Goal: Task Accomplishment & Management: Use online tool/utility

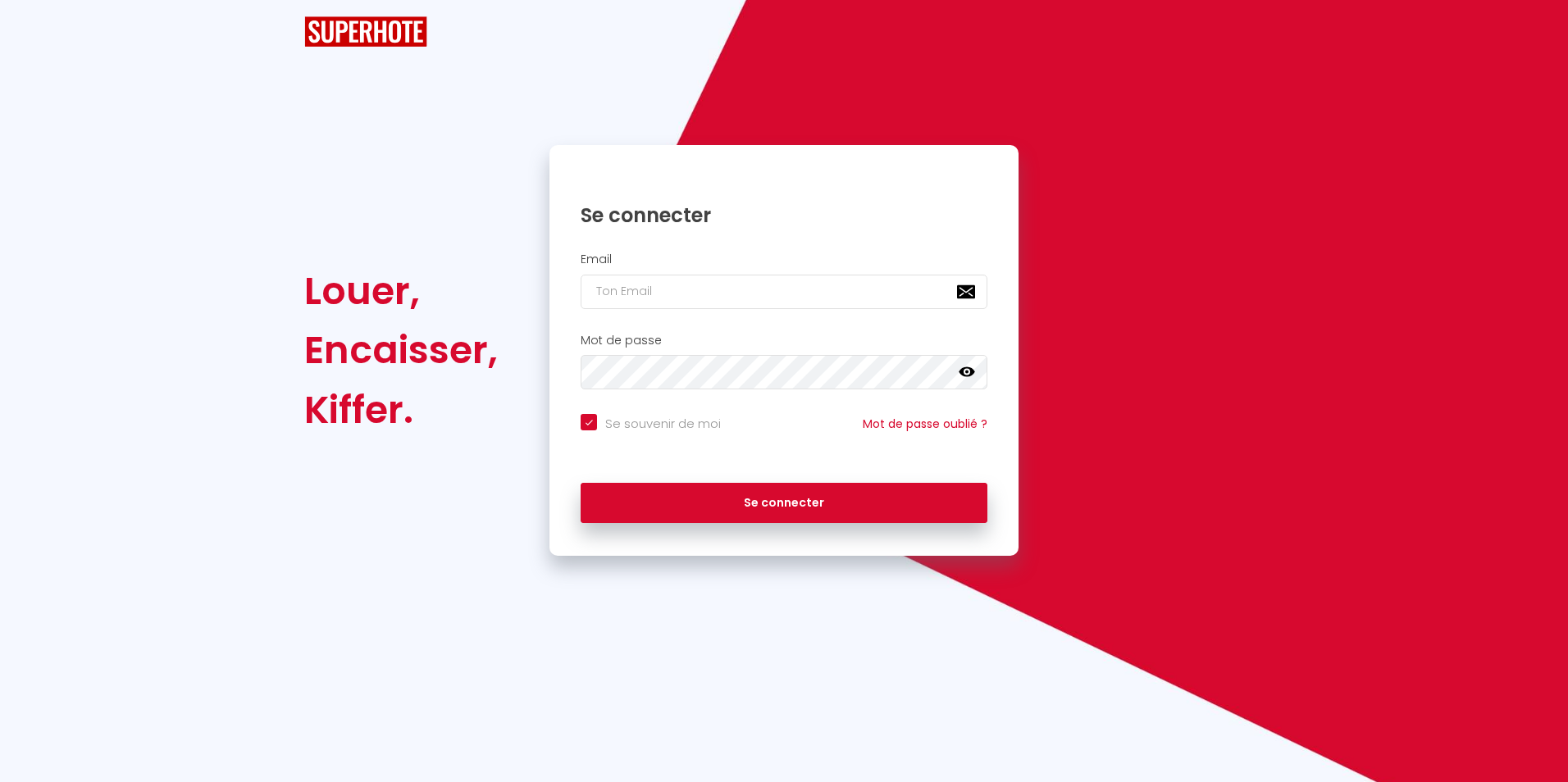
checkbox input "true"
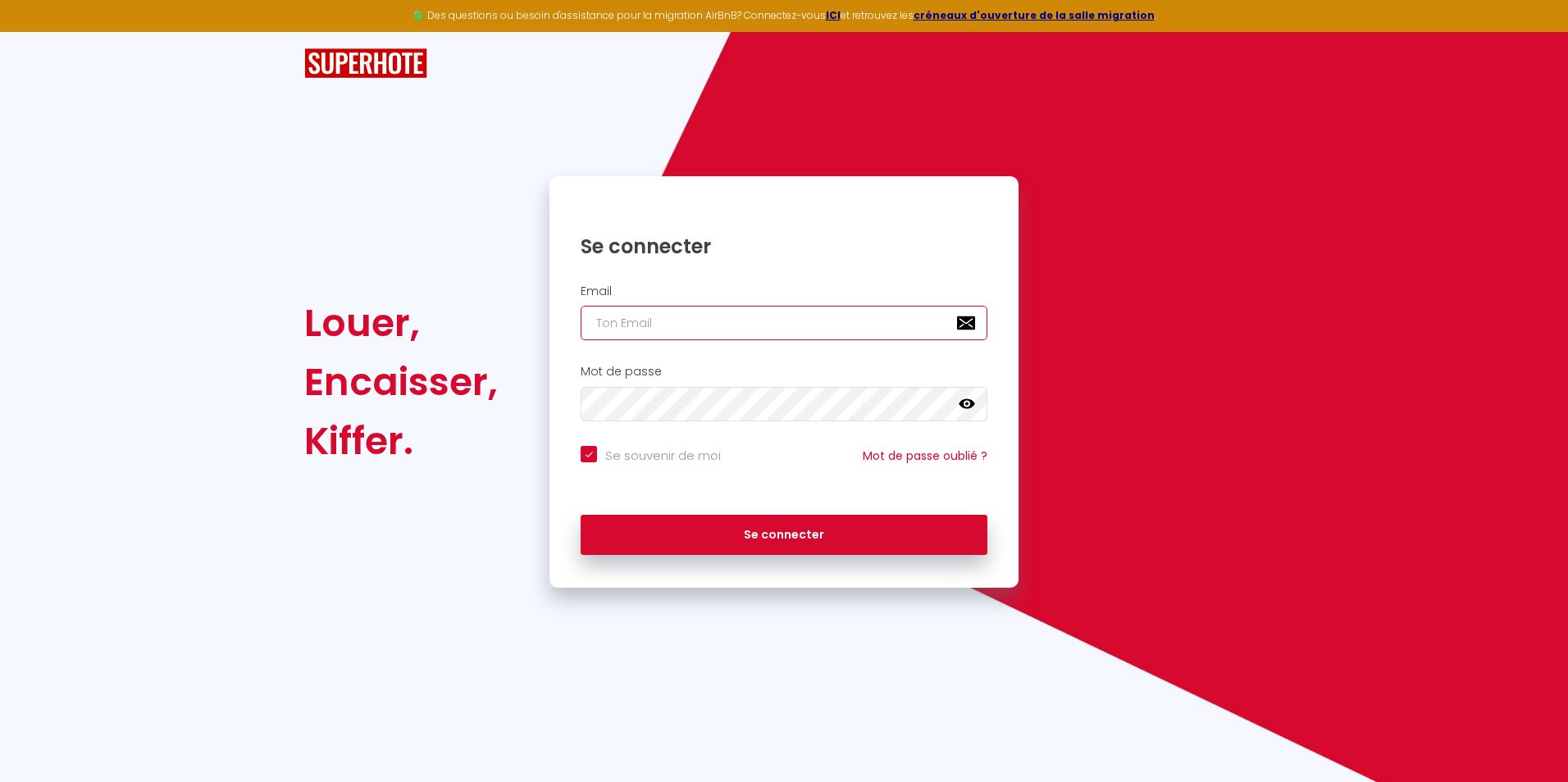
click at [678, 322] on input "email" at bounding box center [784, 322] width 407 height 34
type input "m"
checkbox input "true"
type input "mc"
checkbox input "true"
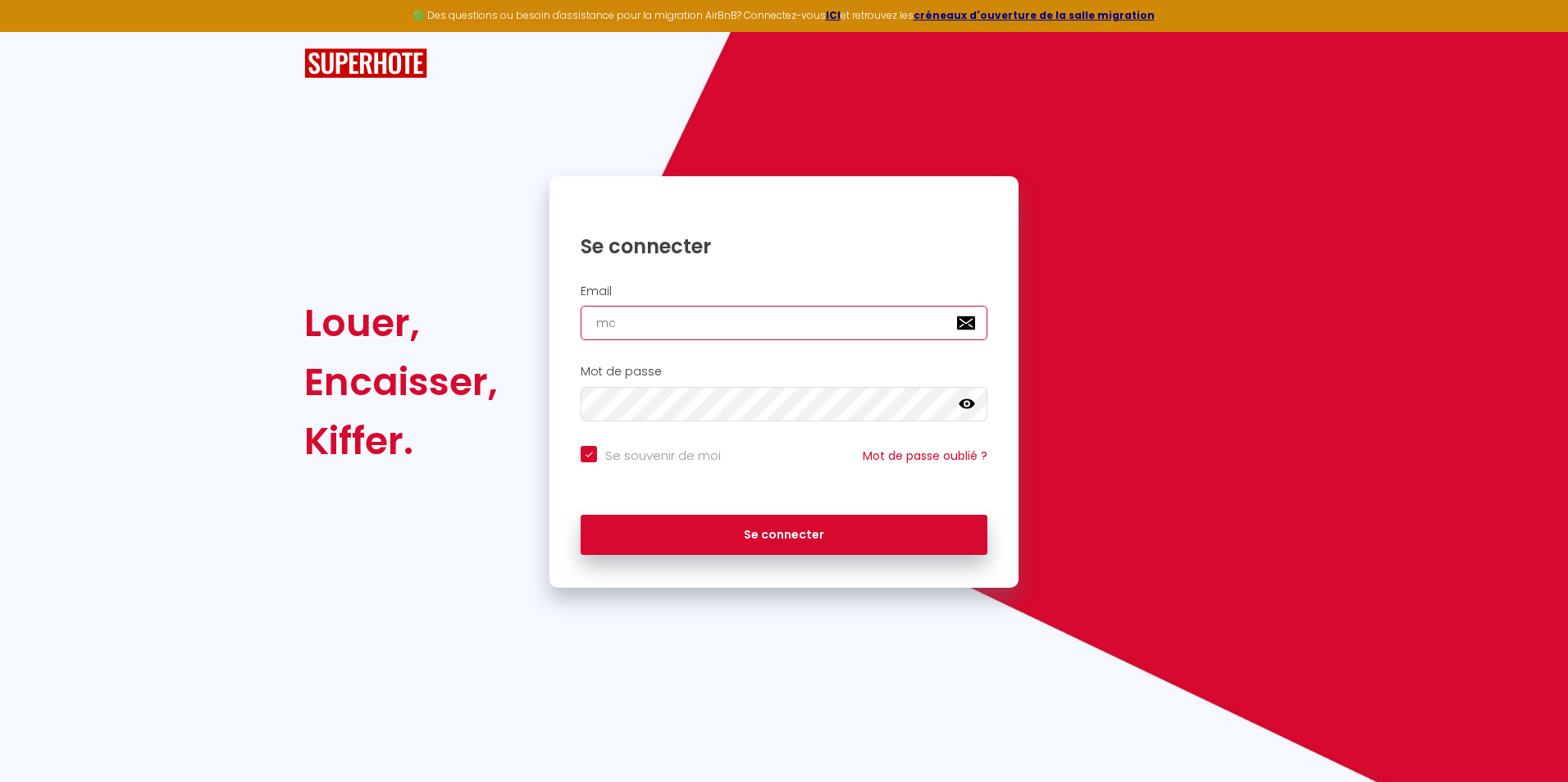
type input "mcl"
checkbox input "true"
type input "mcle"
checkbox input "true"
type input "mcler"
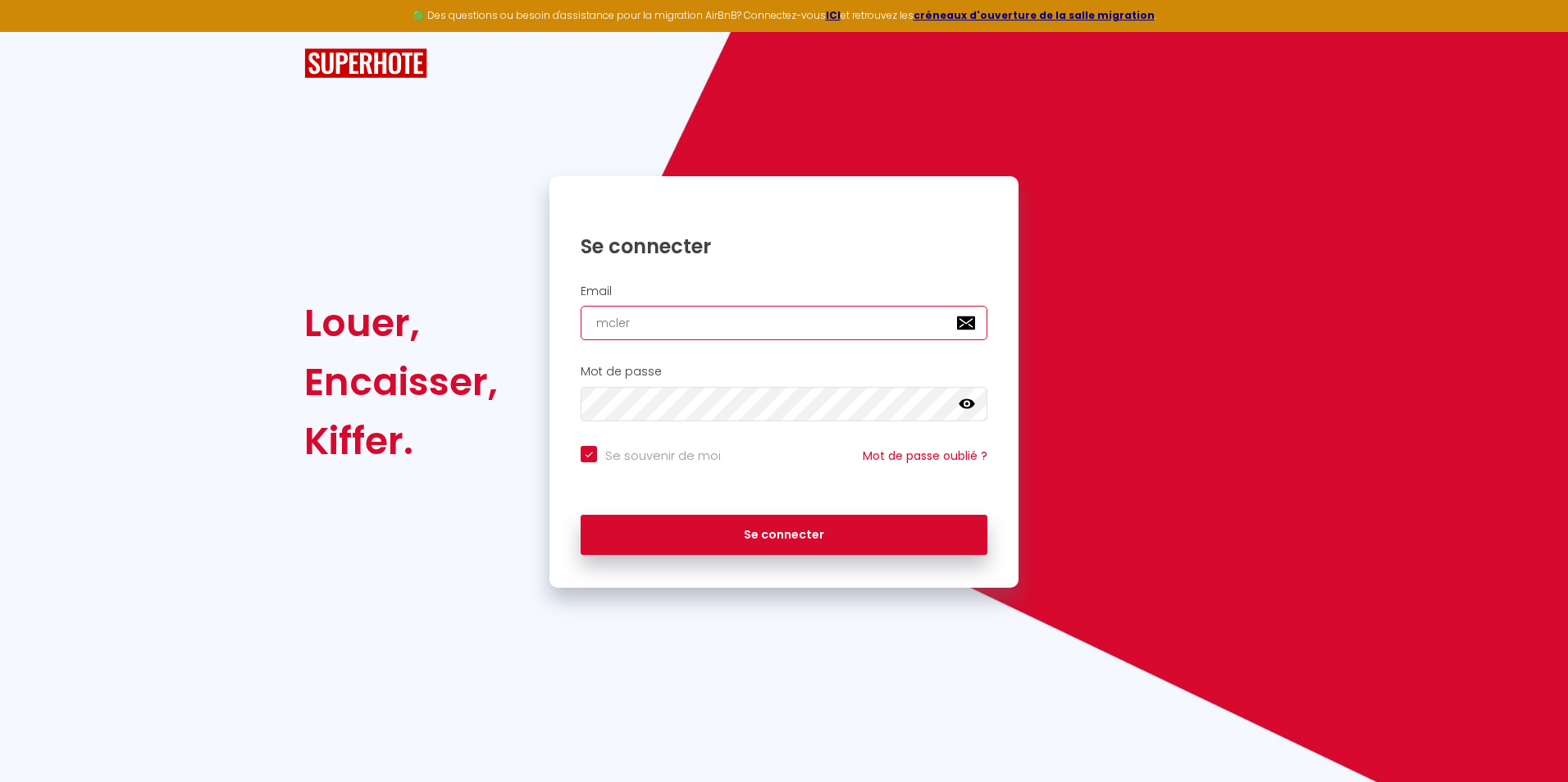
checkbox input "true"
type input "mclerg"
checkbox input "true"
type input "mclergi"
checkbox input "true"
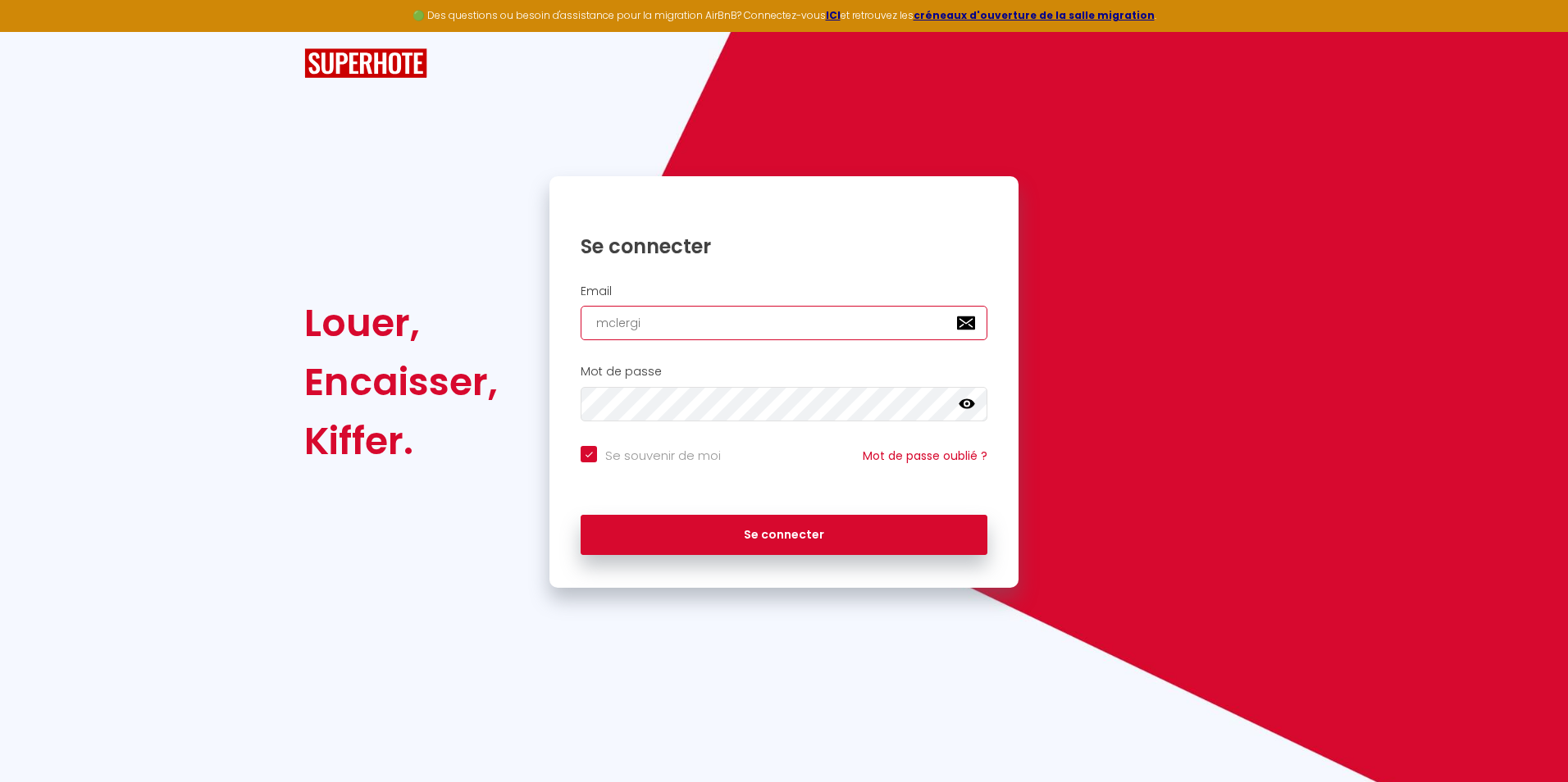
type input "mclergin"
checkbox input "true"
type input "mclergine"
checkbox input "true"
type input "mclerginet"
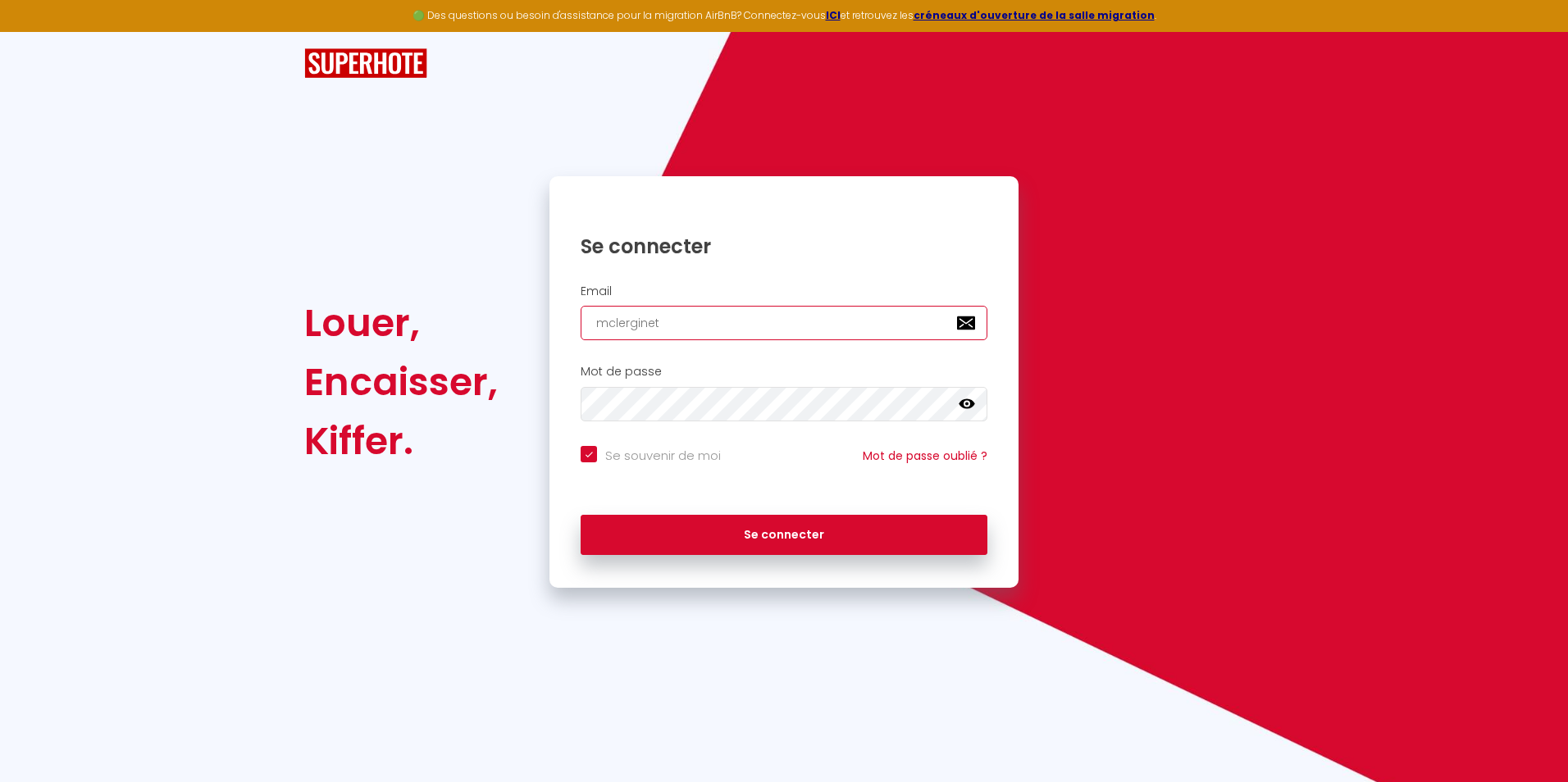
checkbox input "true"
type input "mclerginet@"
checkbox input "true"
type input "mclerginet@g"
checkbox input "true"
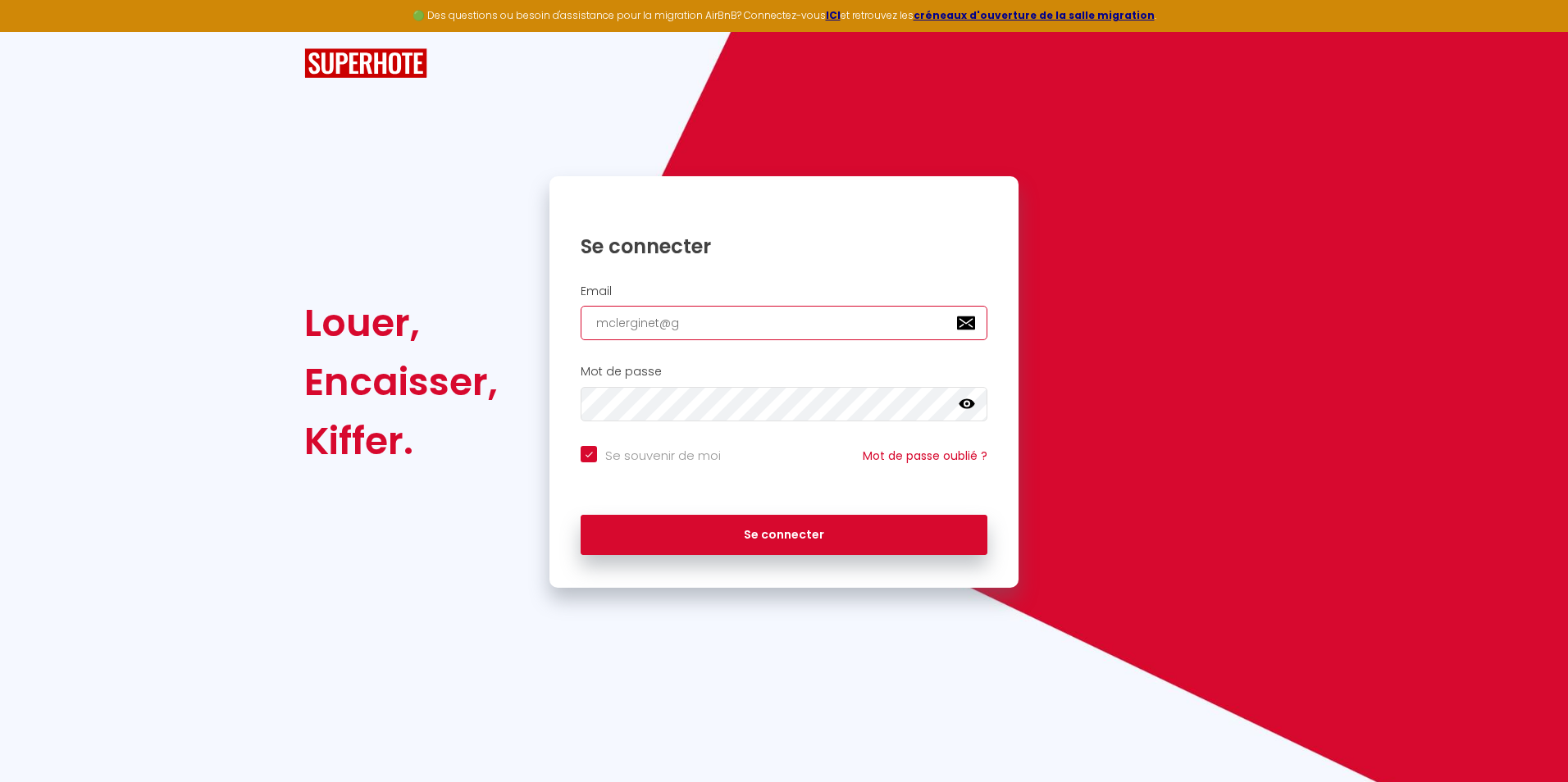
type input "mclerginet@gm"
checkbox input "true"
type input "mclerginet@gma"
checkbox input "true"
type input "mclerginet@gmai"
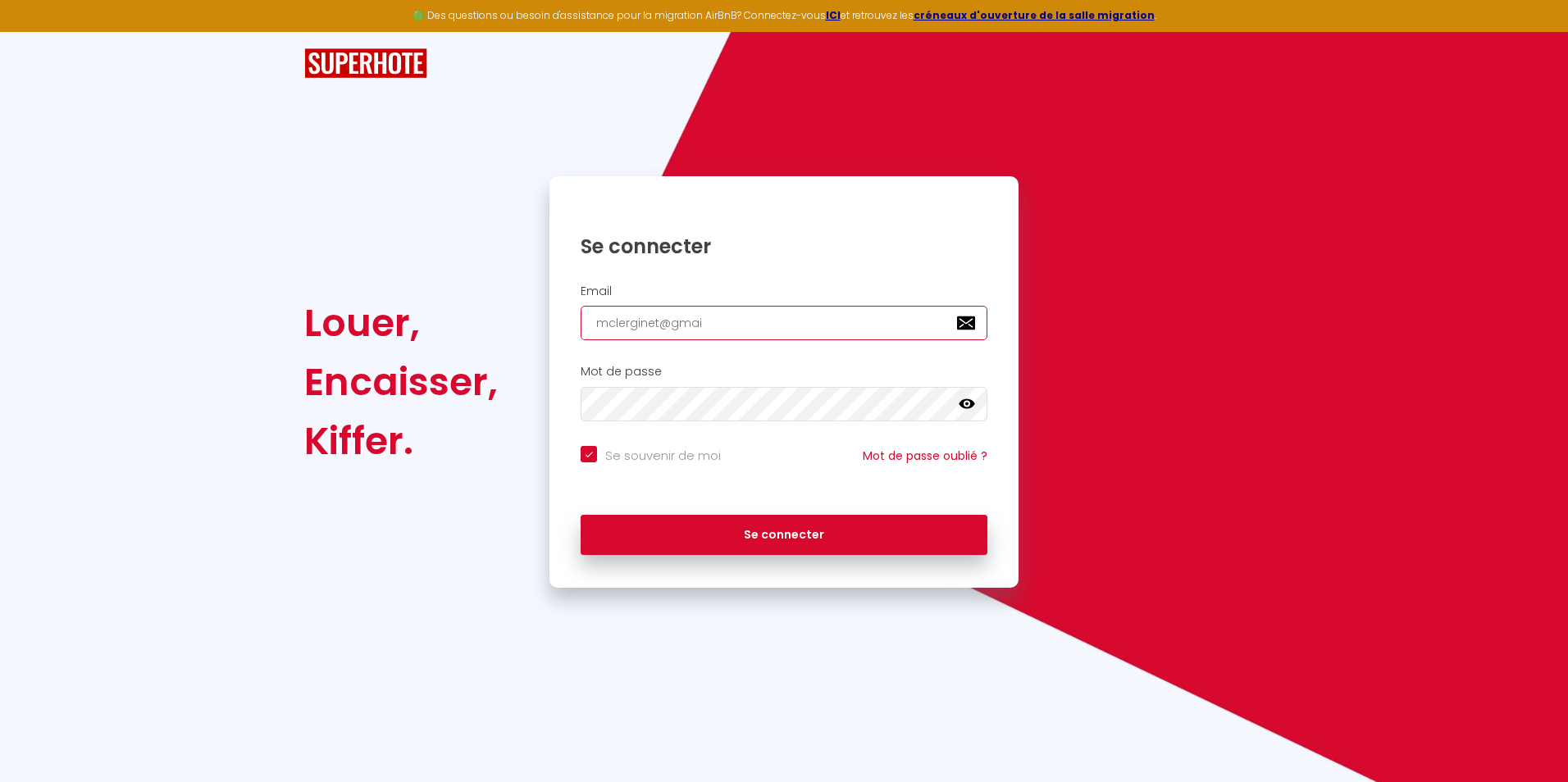
checkbox input "true"
type input "[EMAIL_ADDRESS]"
checkbox input "true"
type input "[EMAIL_ADDRESS]."
checkbox input "true"
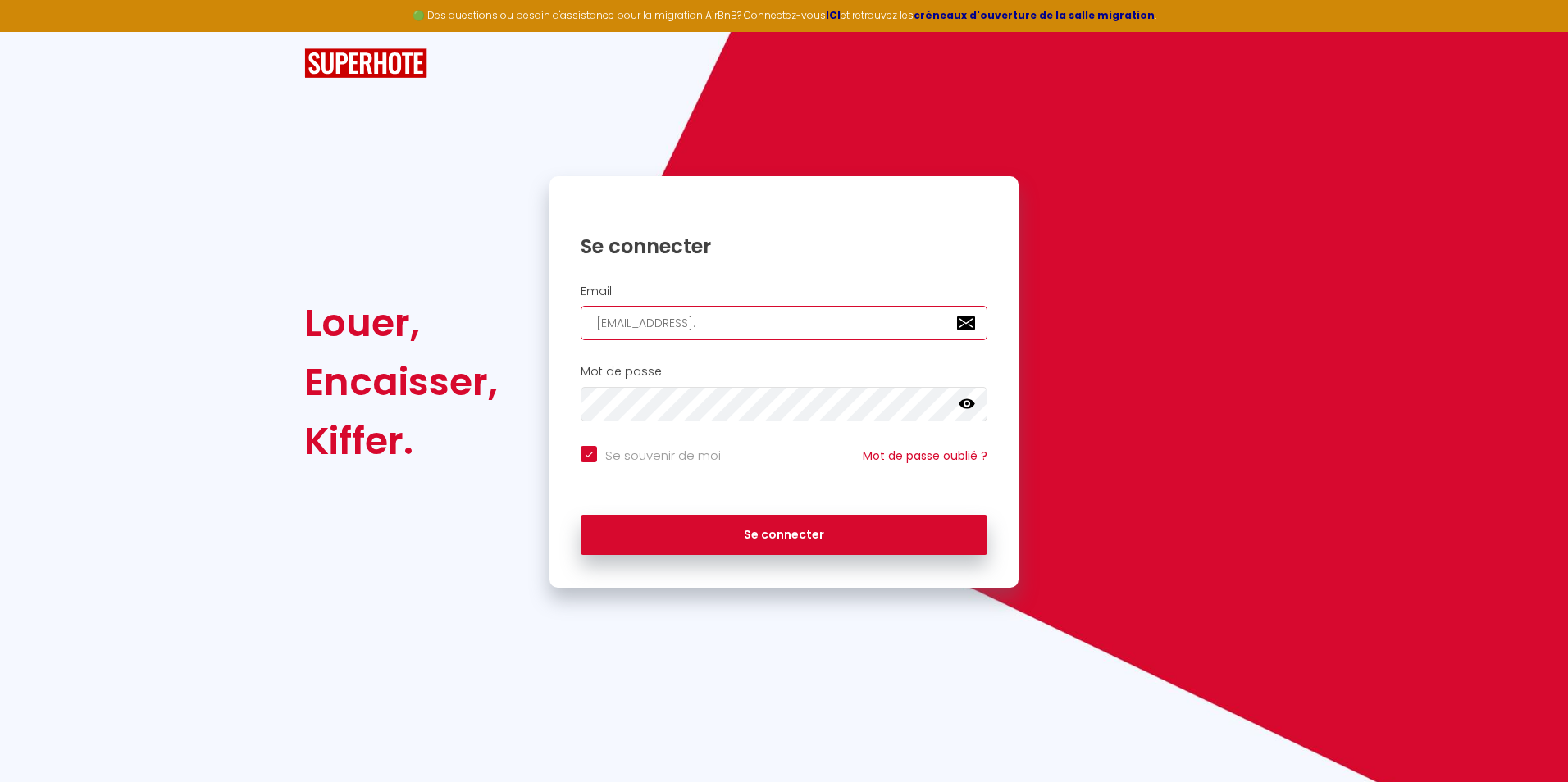
type input "mclerginet@gmail.c"
checkbox input "true"
type input "[EMAIL_ADDRESS][DOMAIN_NAME]"
checkbox input "true"
type input "[EMAIL_ADDRESS][DOMAIN_NAME]"
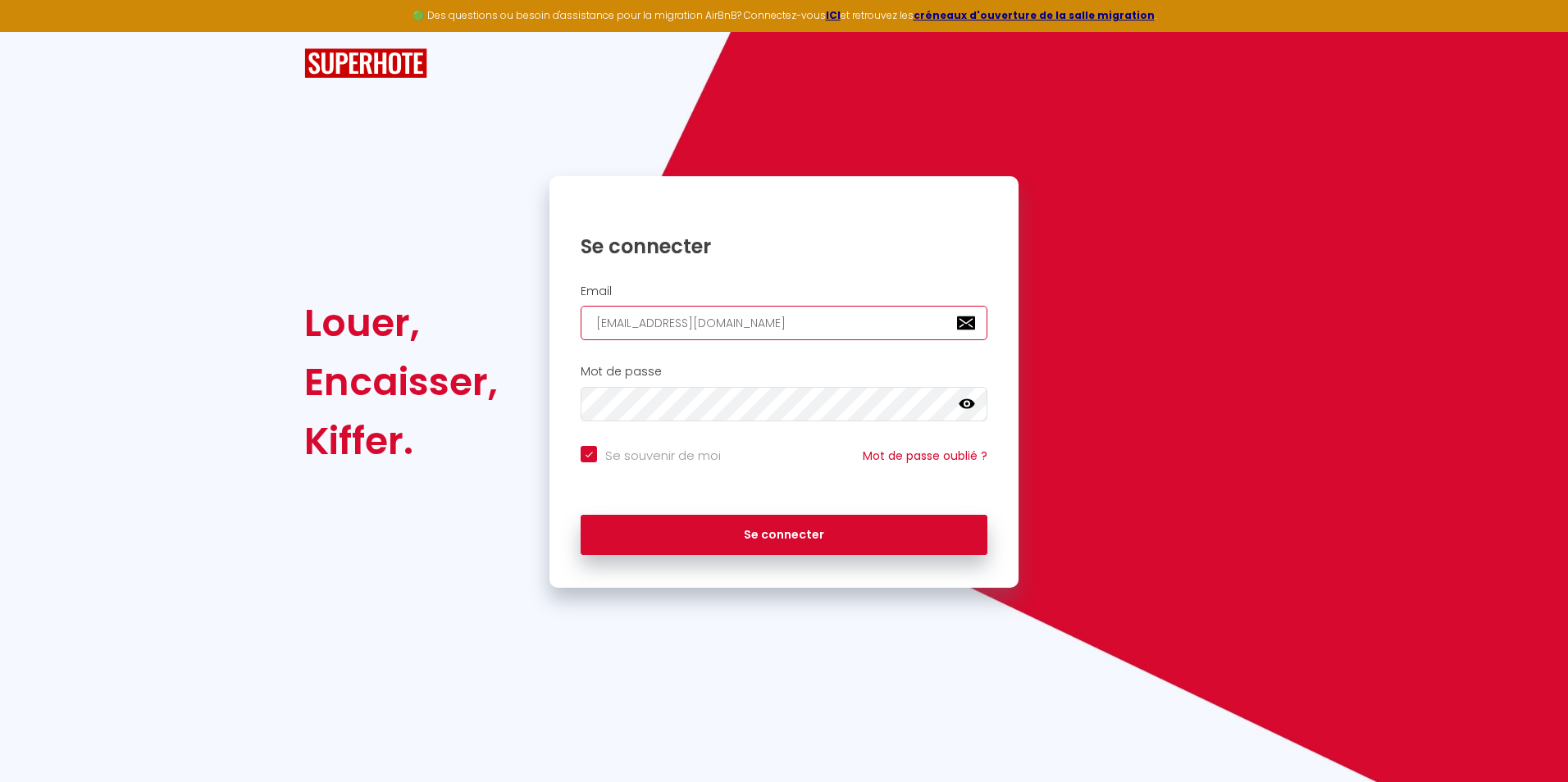
checkbox input "true"
type input "[EMAIL_ADDRESS][DOMAIN_NAME]"
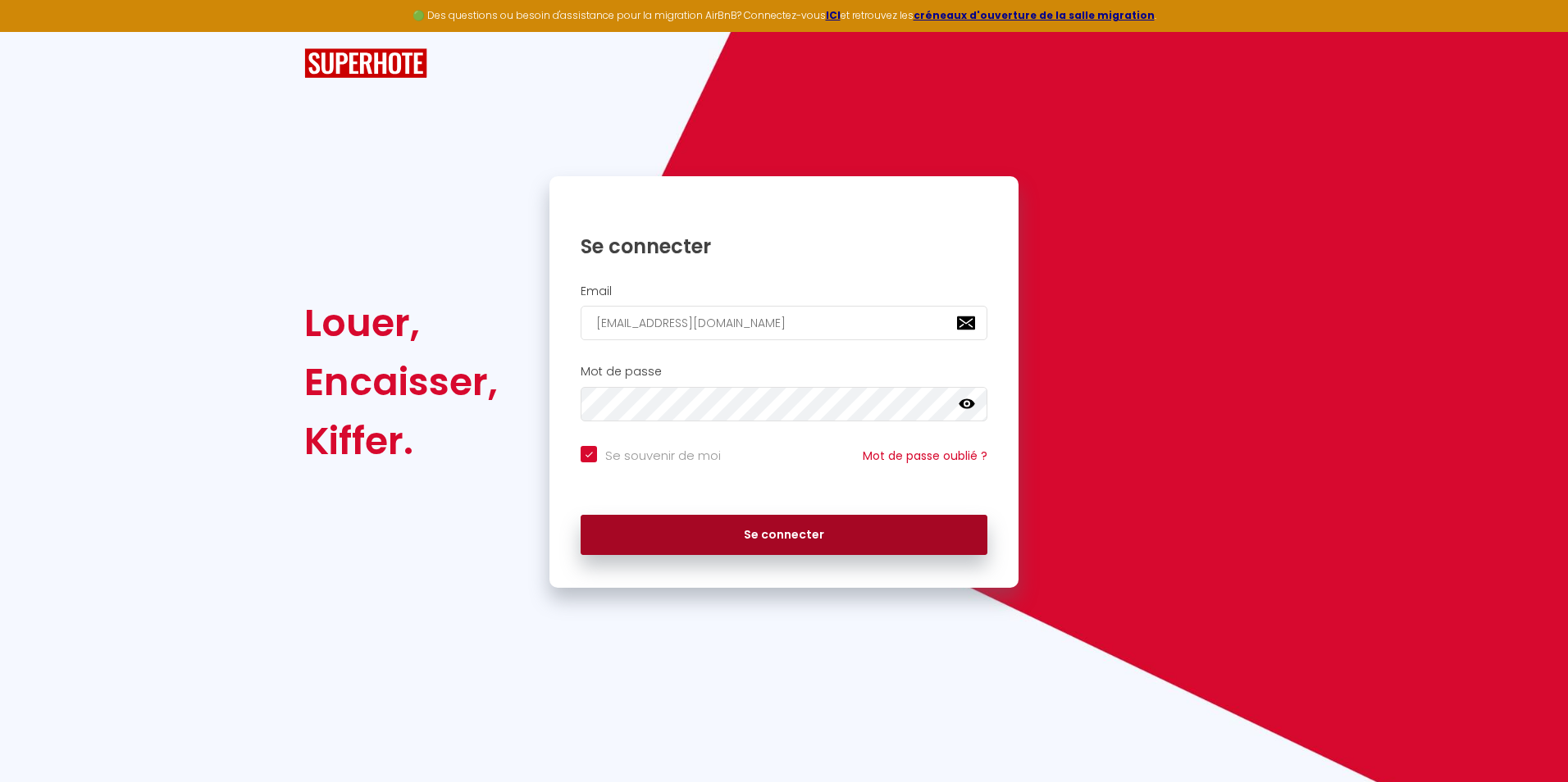
click at [753, 554] on button "Se connecter" at bounding box center [784, 536] width 407 height 41
checkbox input "true"
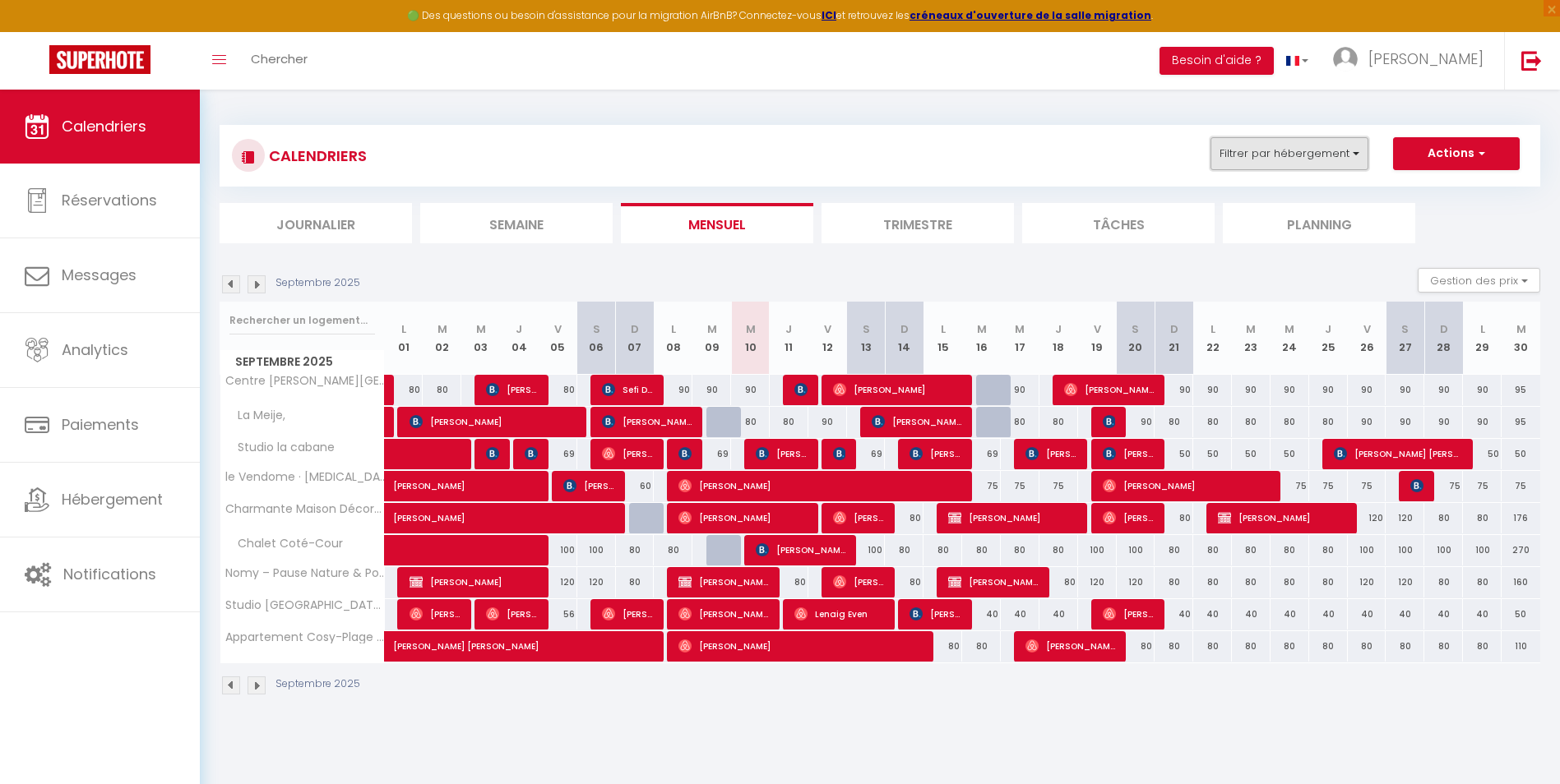
click at [1315, 158] on button "Filtrer par hébergement" at bounding box center [1290, 153] width 158 height 33
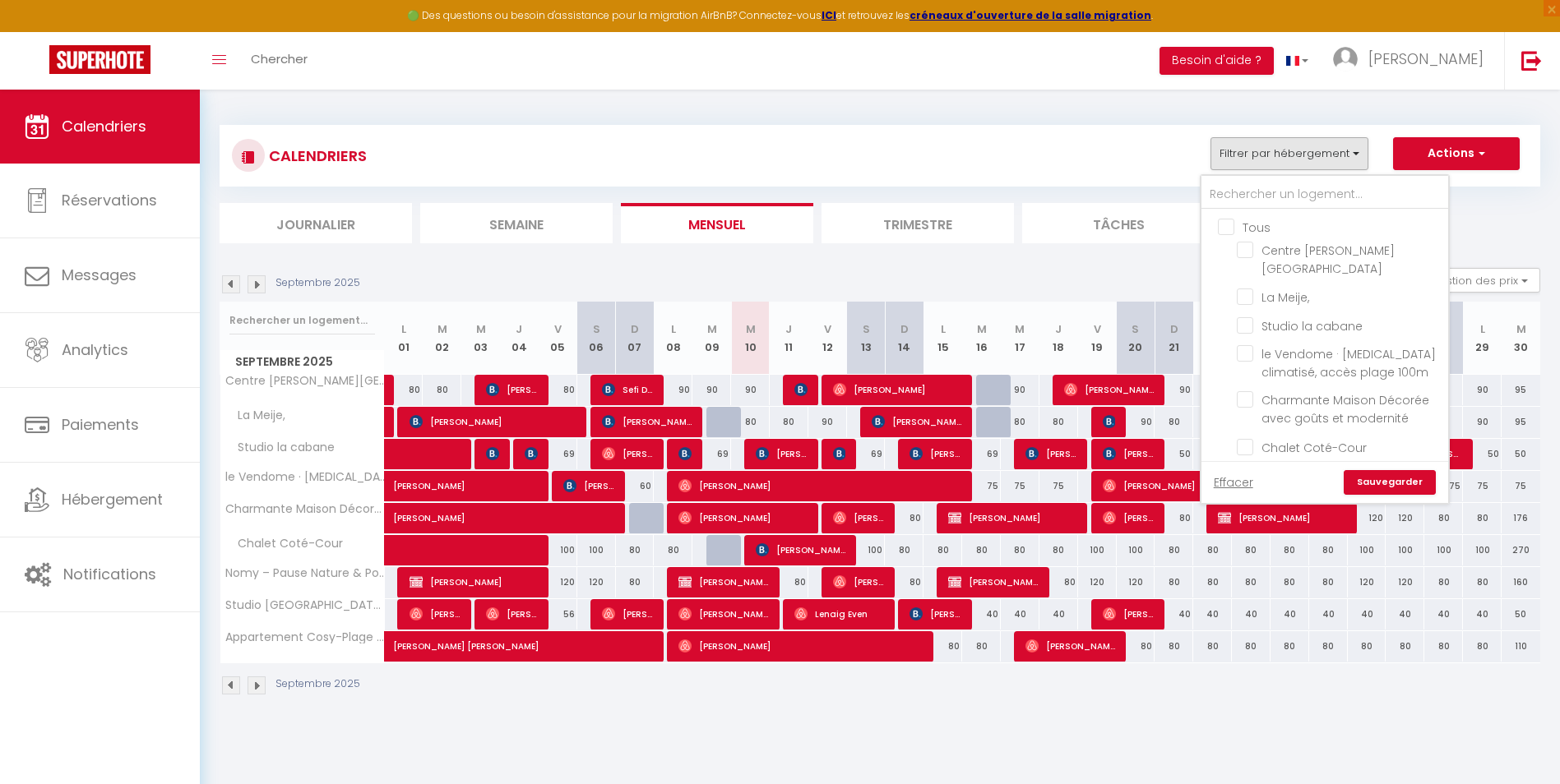
click at [1222, 220] on input "Tous" at bounding box center [1342, 227] width 247 height 17
checkbox input "true"
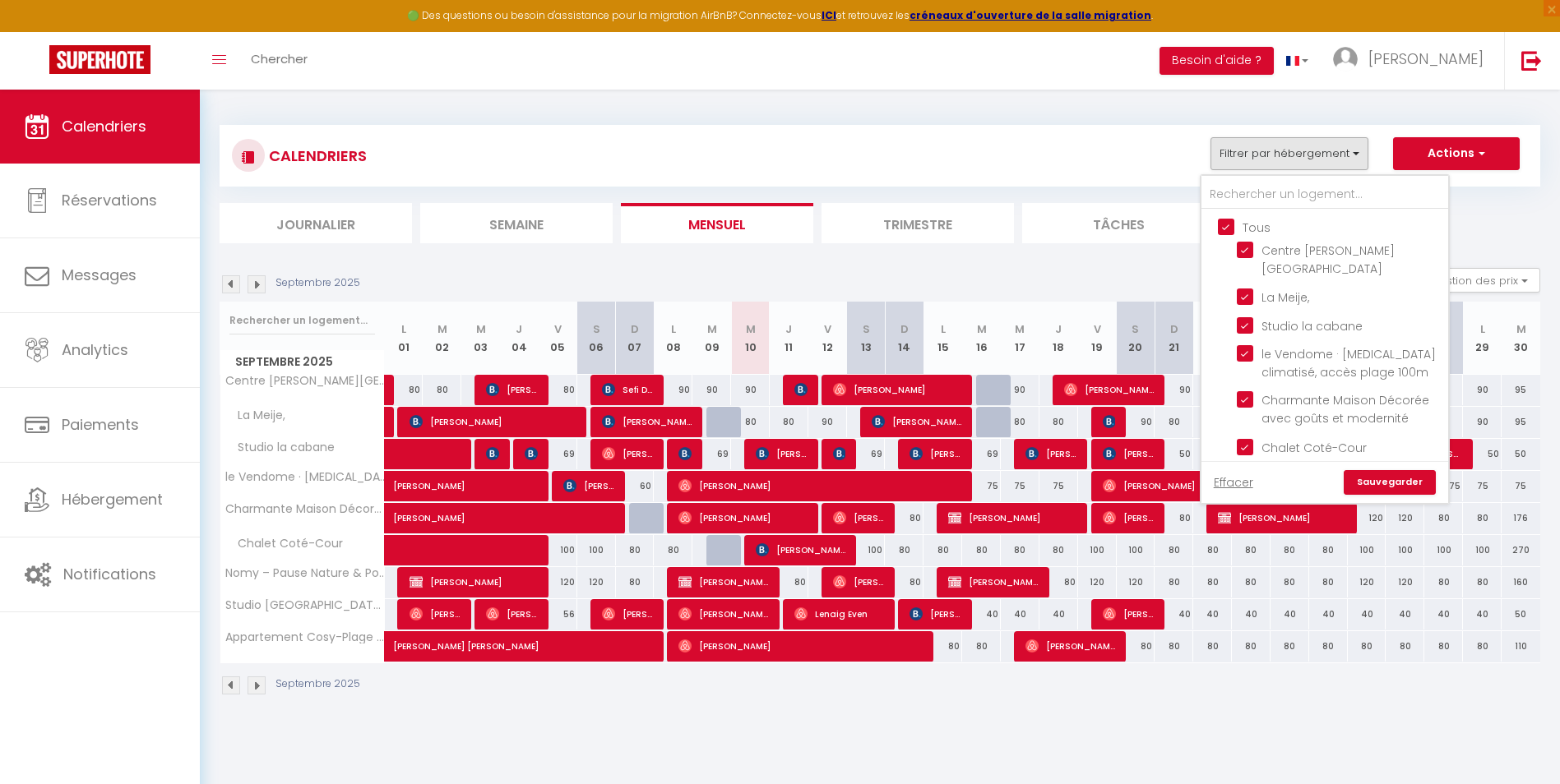
checkbox input "true"
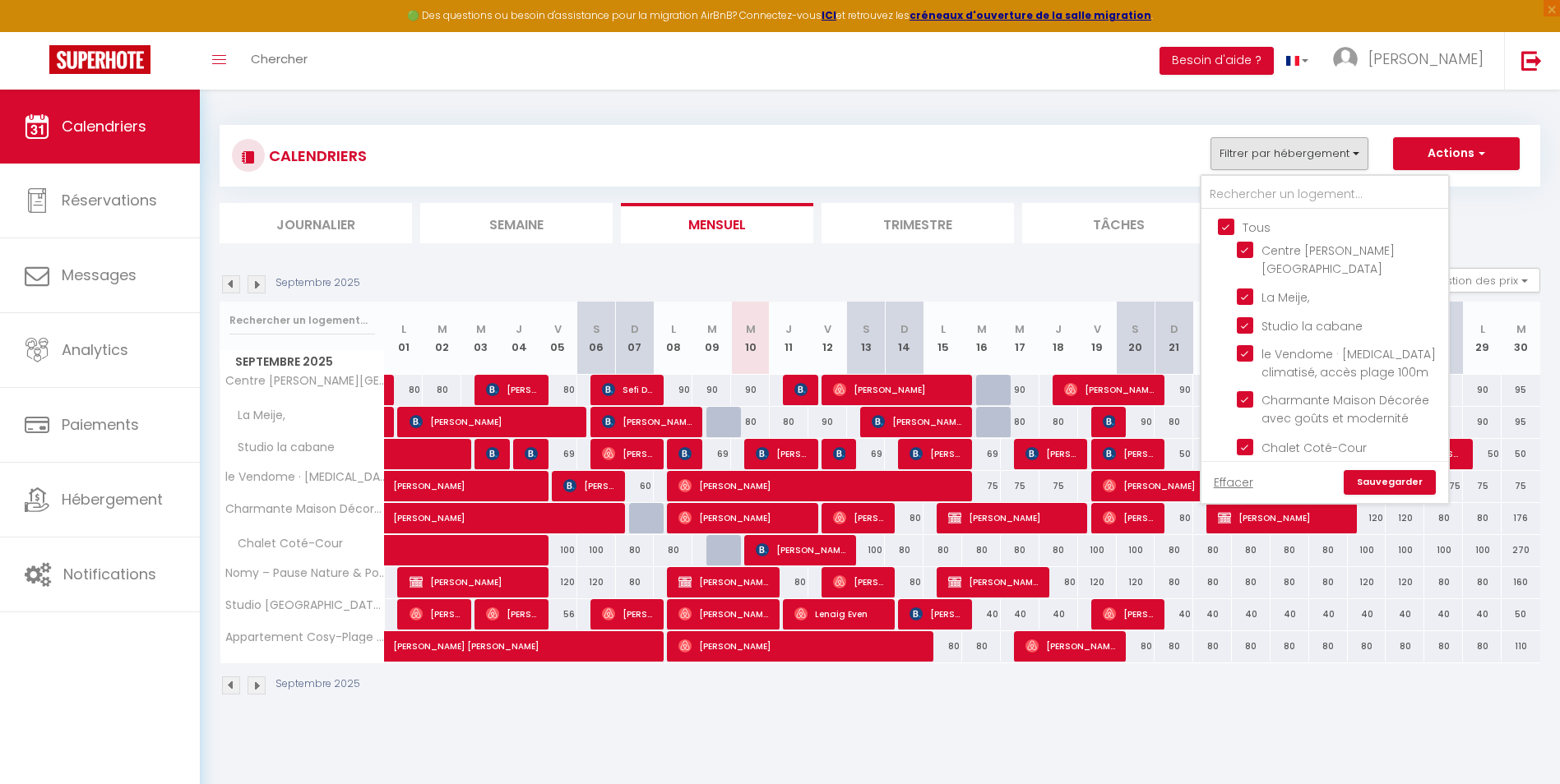
checkbox input "true"
click at [1222, 220] on input "Tous" at bounding box center [1342, 227] width 247 height 17
checkbox input "false"
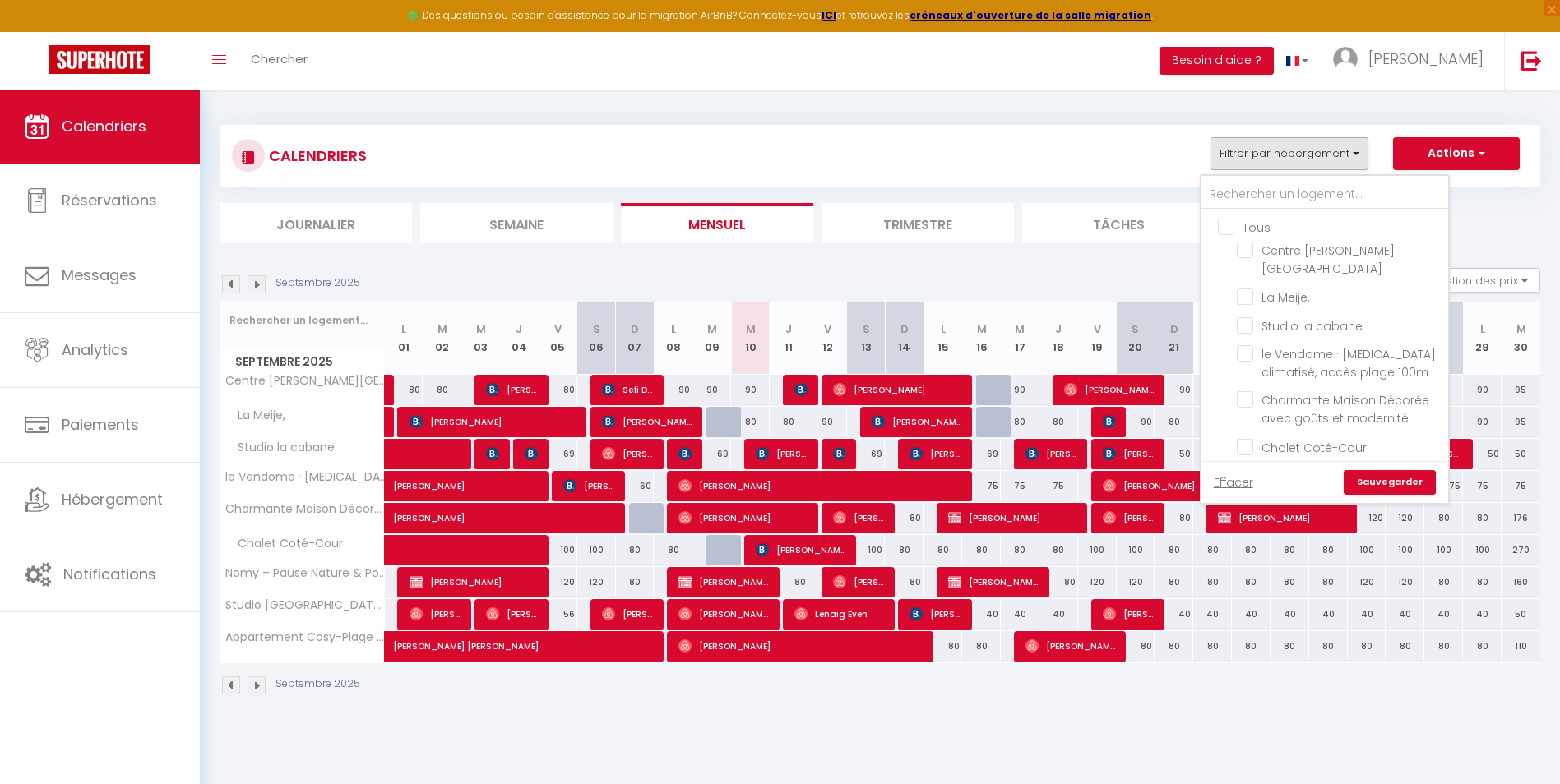
checkbox input "false"
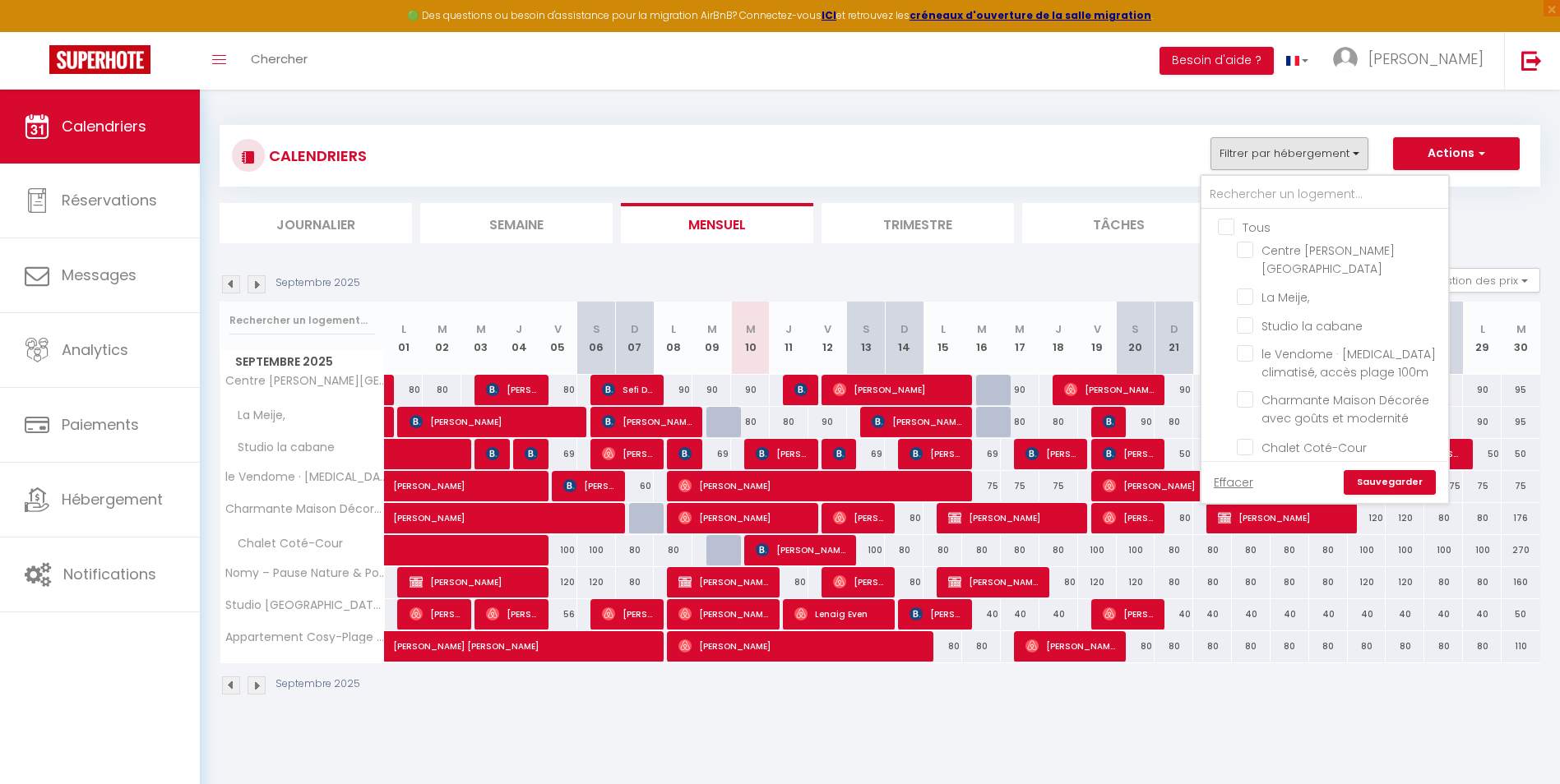
checkbox input "false"
click at [1242, 248] on input "Centre [PERSON_NAME][GEOGRAPHIC_DATA]" at bounding box center [1339, 250] width 205 height 17
checkbox input "true"
click at [1251, 297] on input "La Meije," at bounding box center [1339, 296] width 205 height 17
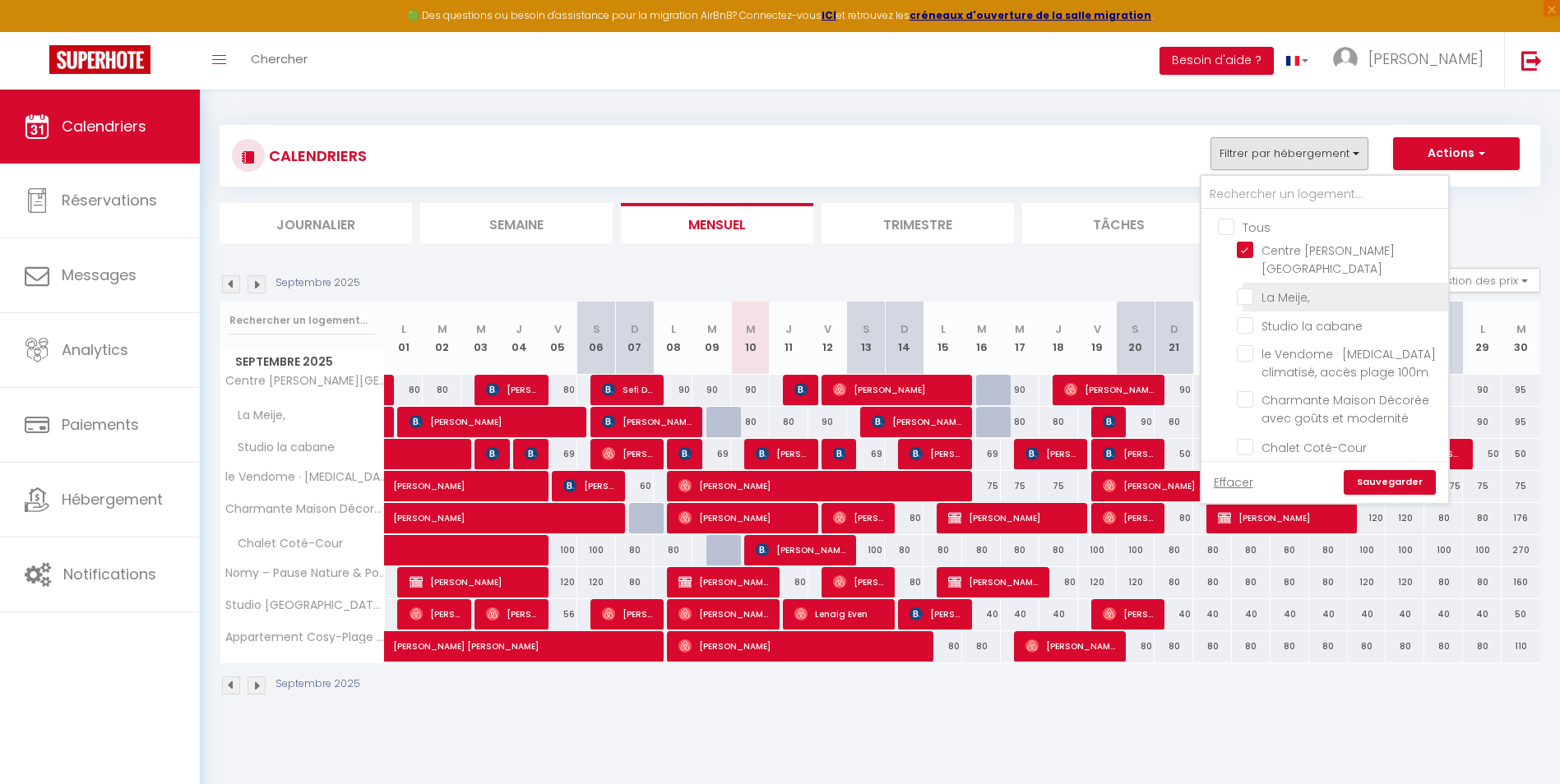
checkbox input "true"
click at [1247, 325] on input "Studio la cabane" at bounding box center [1339, 325] width 205 height 17
checkbox input "true"
click at [1390, 486] on link "Sauvegarder" at bounding box center [1389, 482] width 92 height 25
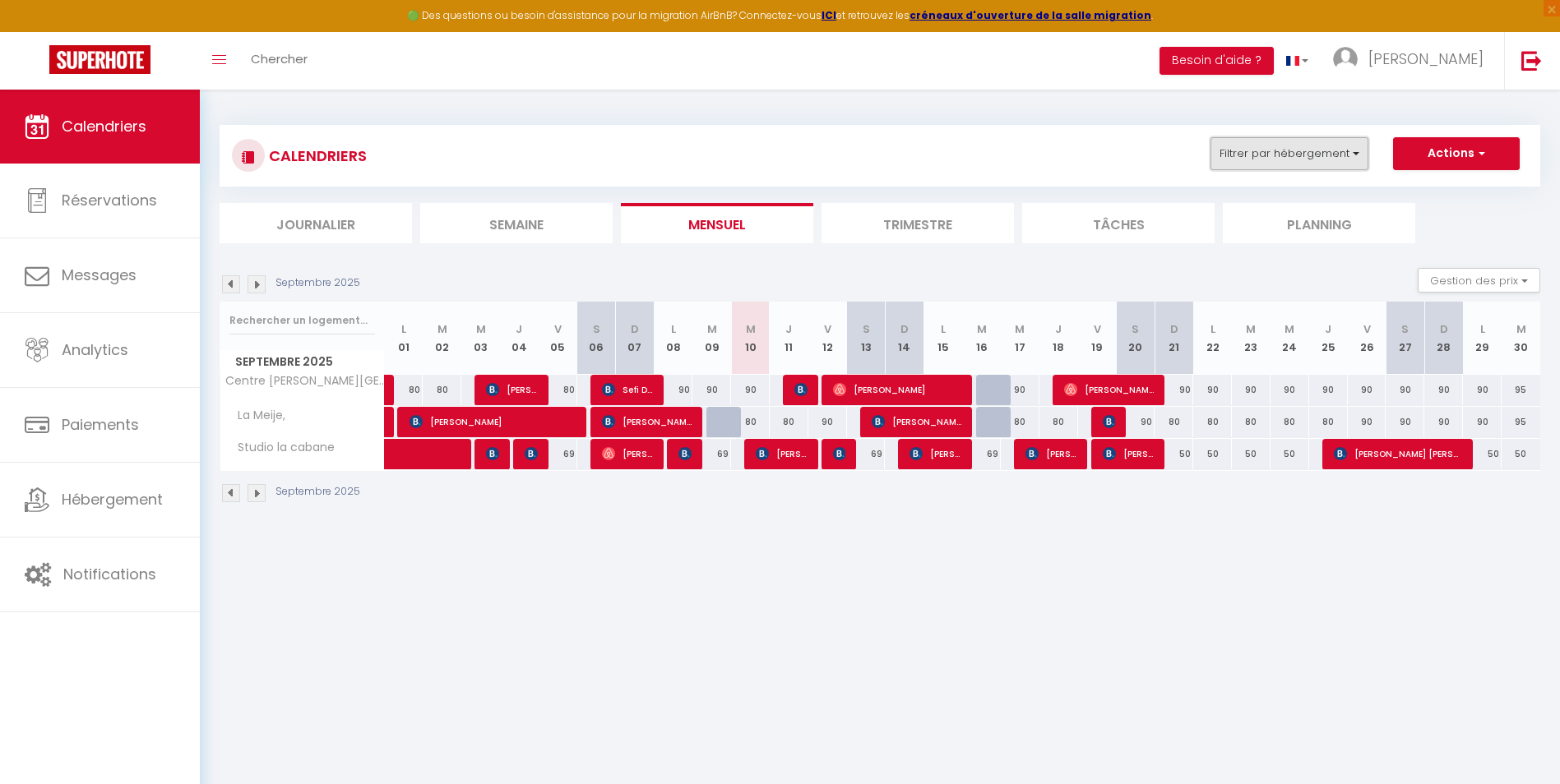
click at [1246, 161] on button "Filtrer par hébergement" at bounding box center [1290, 153] width 158 height 33
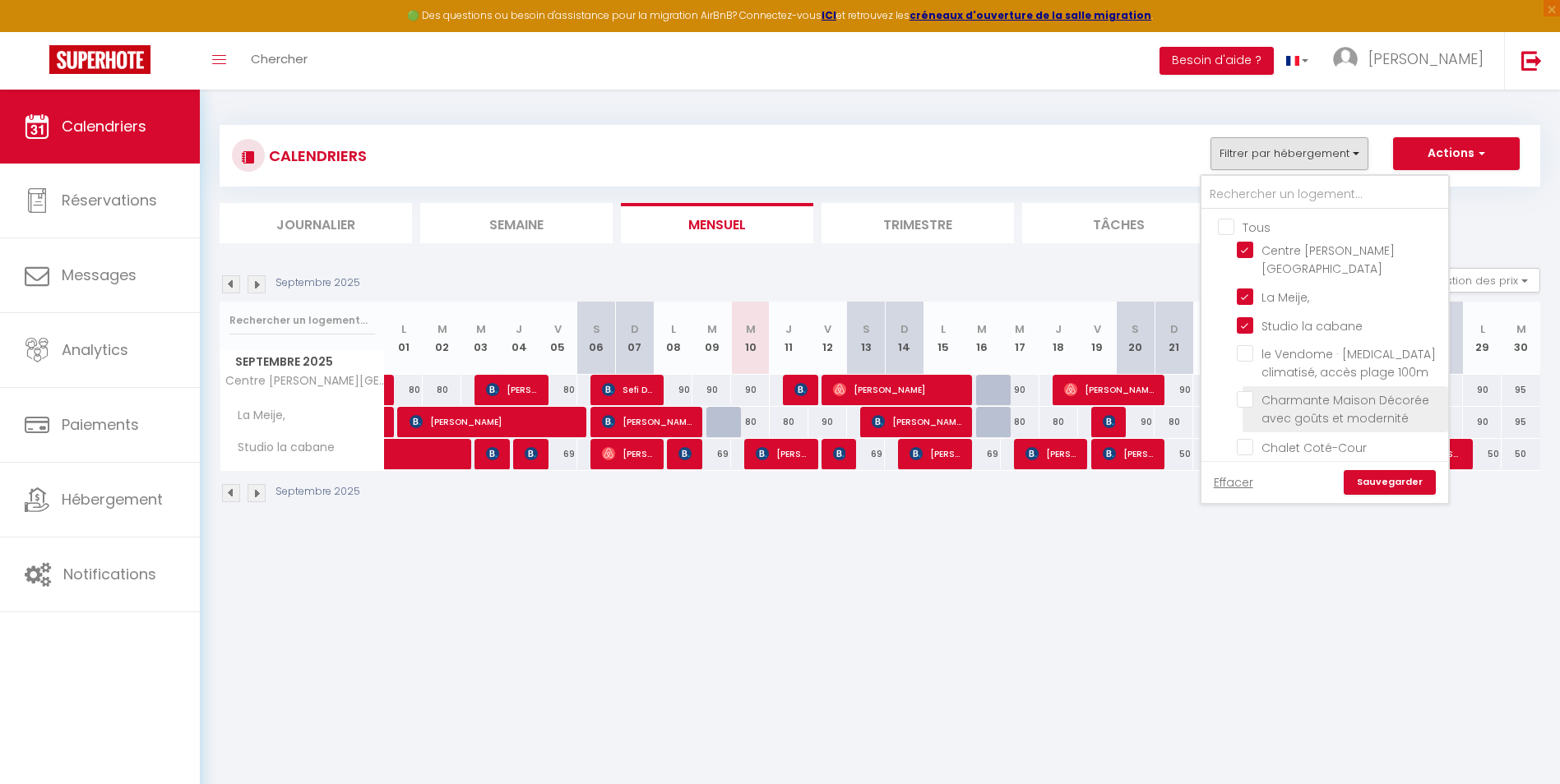
click at [1253, 397] on input "Charmante Maison Décorée avec goûts et modernité" at bounding box center [1339, 399] width 205 height 17
checkbox input "true"
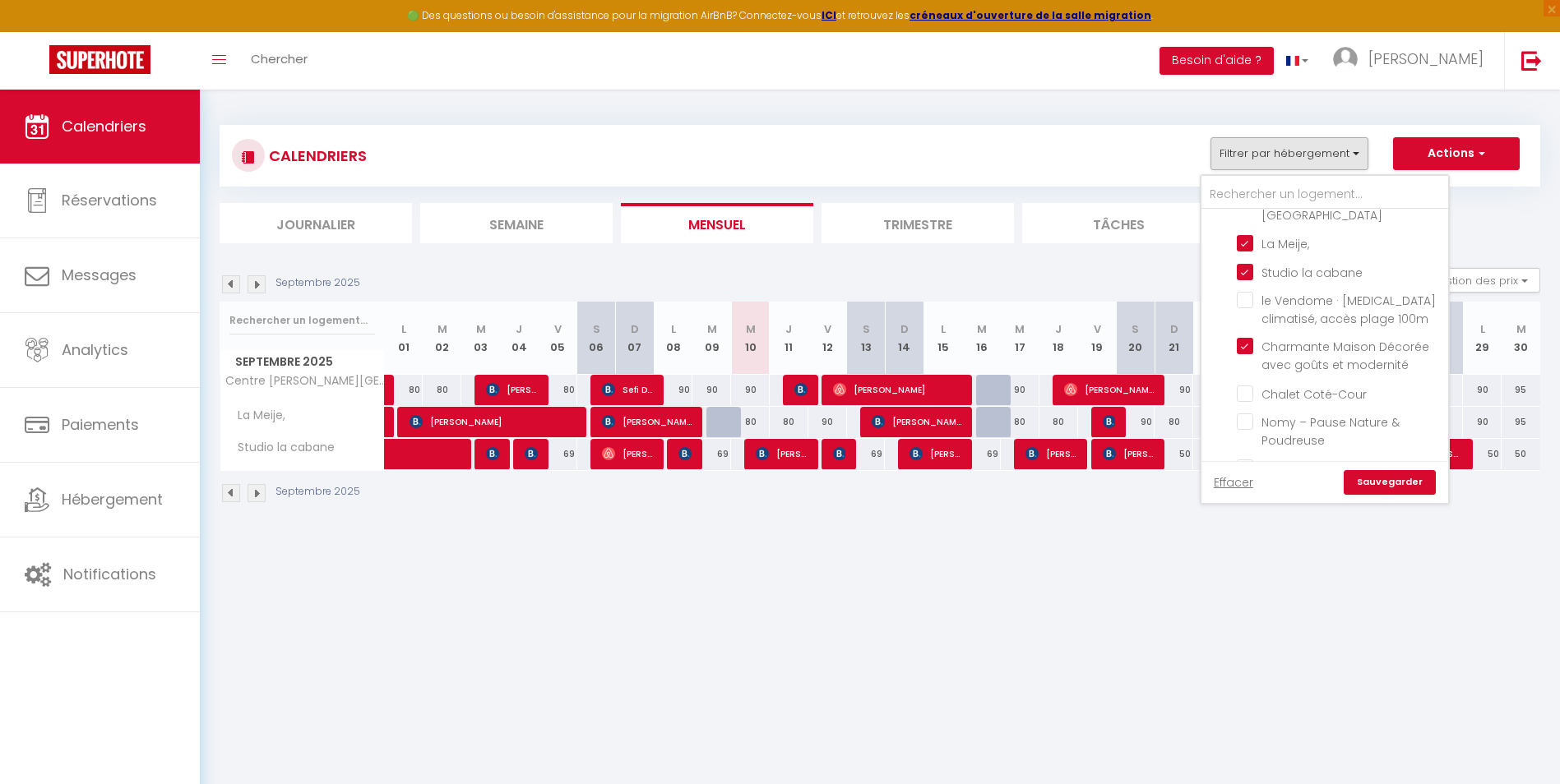
scroll to position [83, 0]
click at [1251, 369] on input "Chalet Coté-Cour" at bounding box center [1339, 363] width 205 height 17
checkbox input "true"
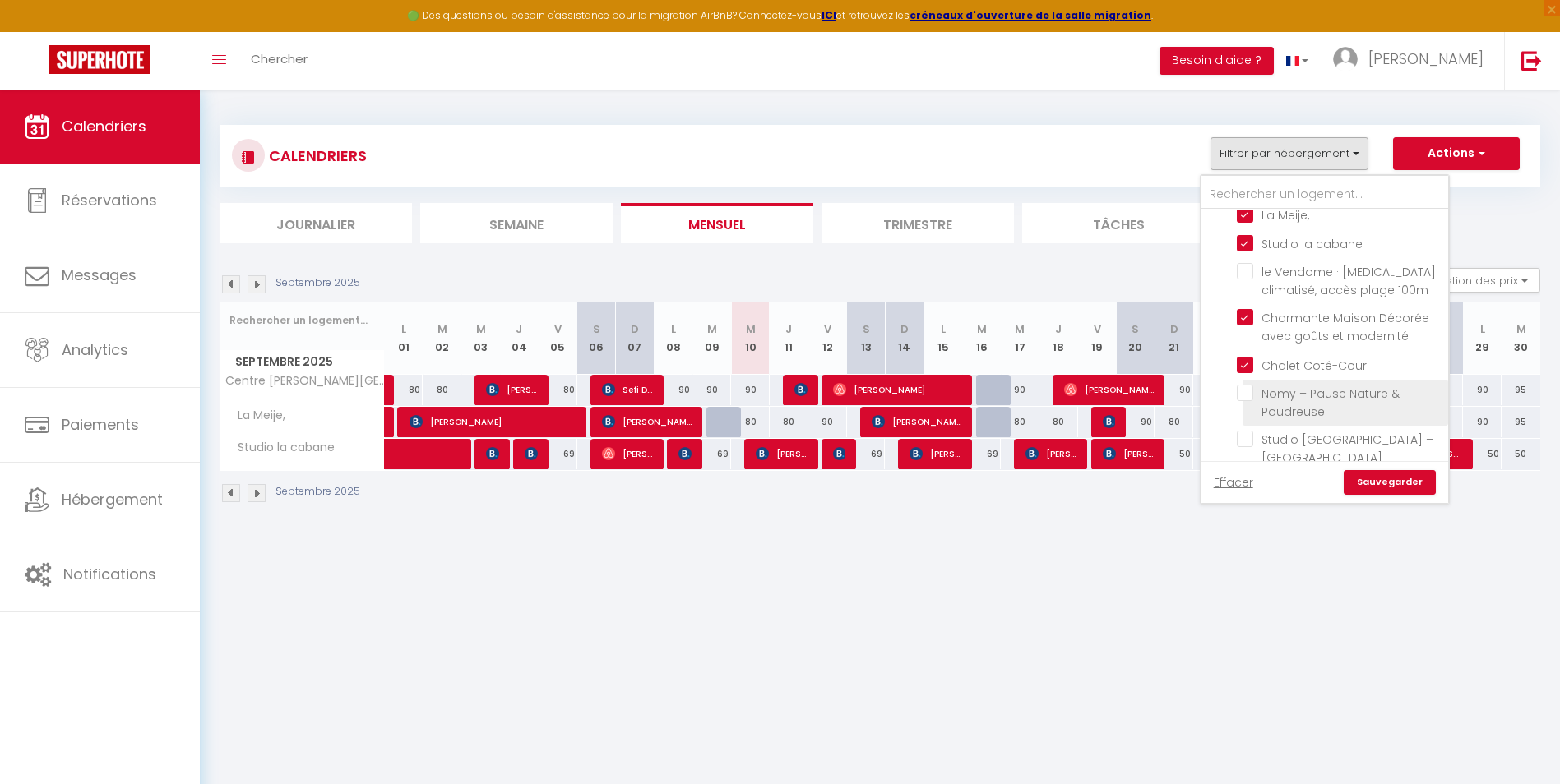
click at [1251, 390] on input "Nomy – Pause Nature & Poudreuse" at bounding box center [1339, 393] width 205 height 17
checkbox input "true"
click at [1248, 437] on input "Studio [GEOGRAPHIC_DATA] – [GEOGRAPHIC_DATA]" at bounding box center [1339, 439] width 205 height 17
checkbox input "true"
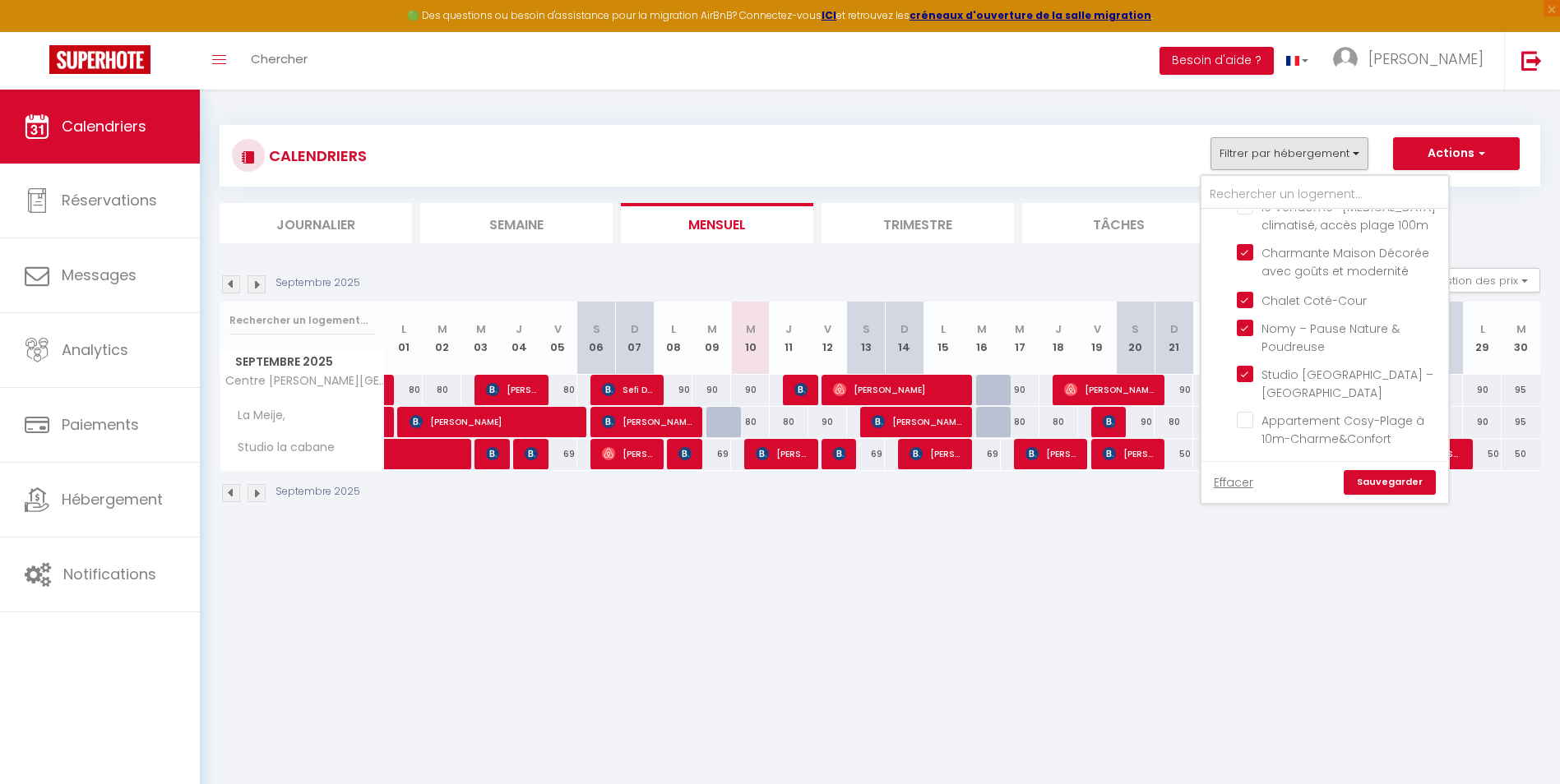
click at [1386, 477] on link "Sauvegarder" at bounding box center [1389, 482] width 92 height 25
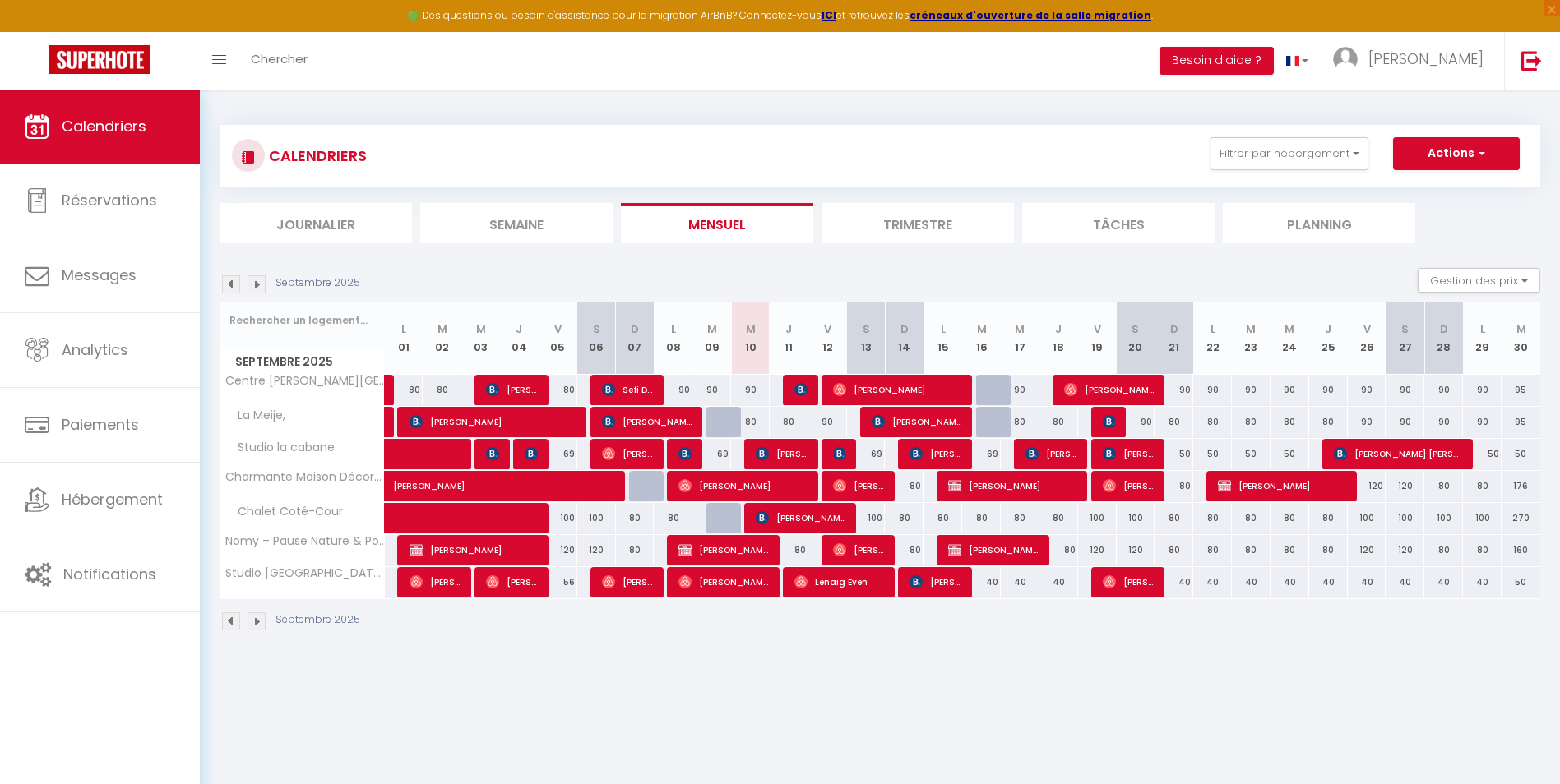
click at [334, 226] on li "Journalier" at bounding box center [315, 223] width 192 height 40
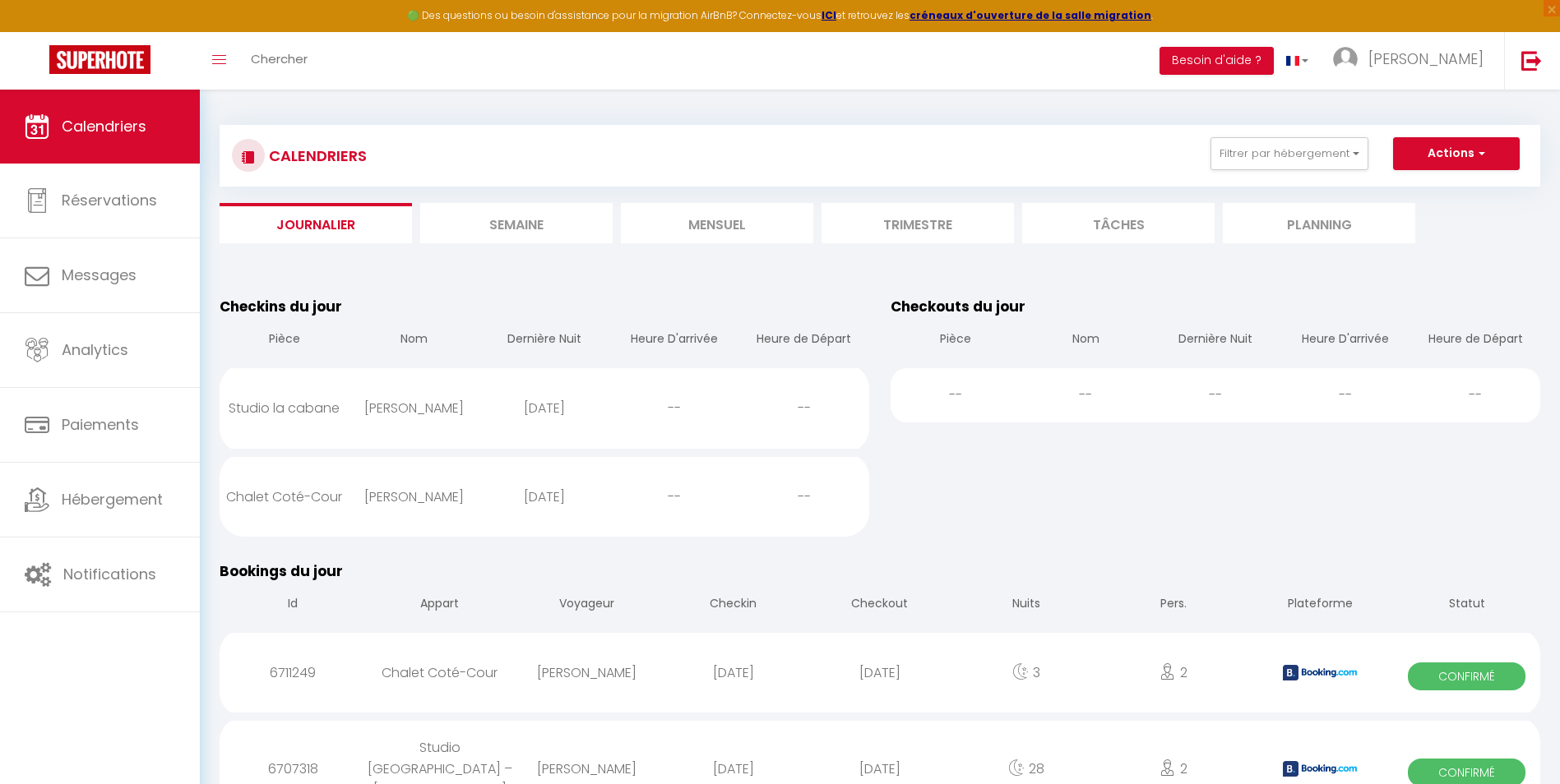
click at [519, 229] on li "Semaine" at bounding box center [516, 223] width 192 height 40
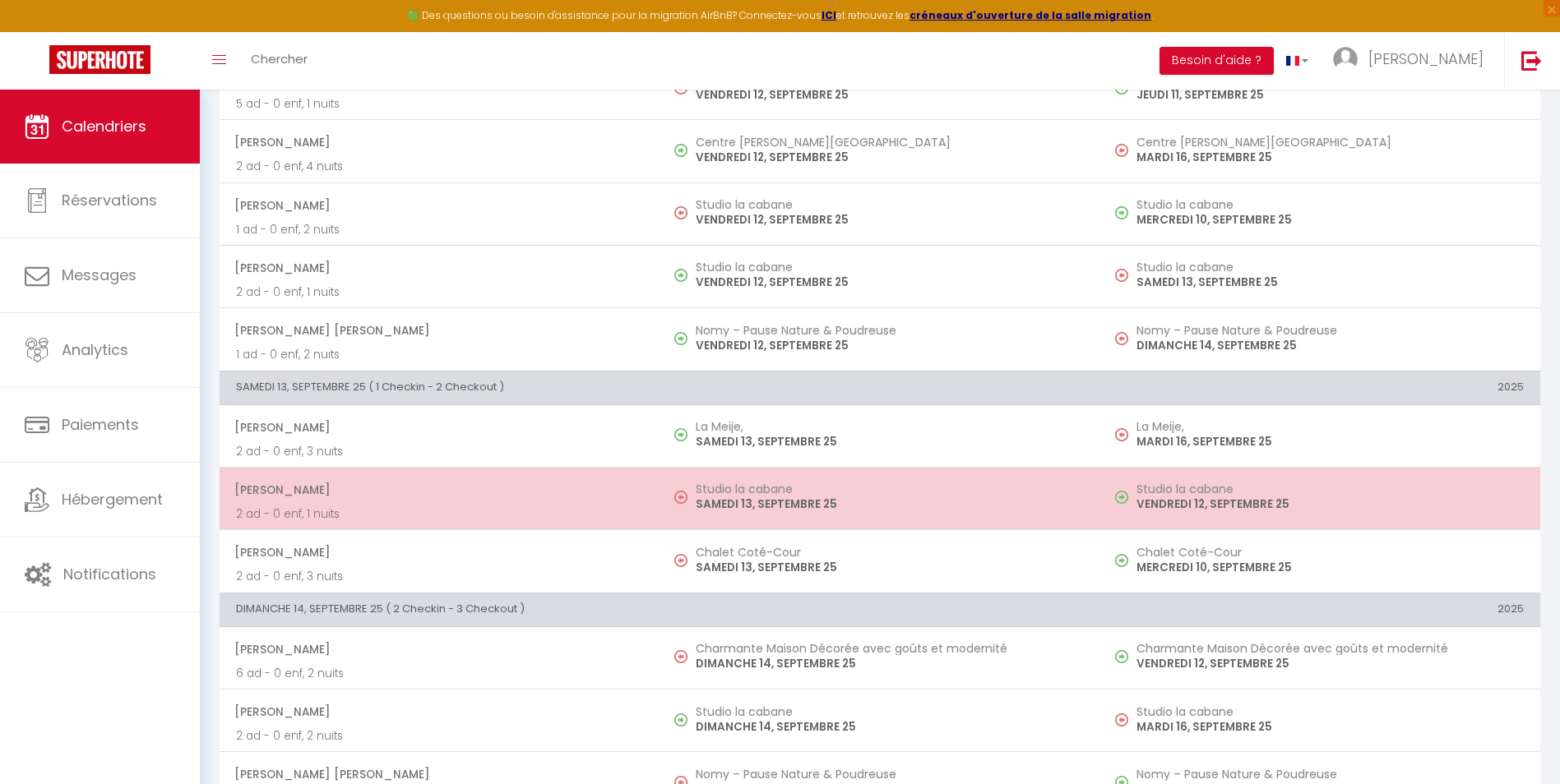
scroll to position [1398, 0]
